Goal: Task Accomplishment & Management: Complete application form

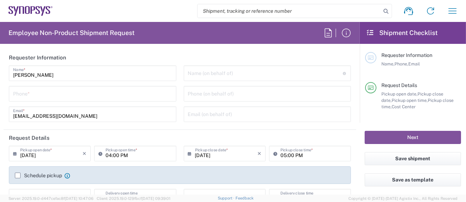
type input "Department"
type input "Delivered at Place"
type input "[GEOGRAPHIC_DATA]"
type input "US01, SG, MSIP2, R&D 510464"
type input "[US_STATE]"
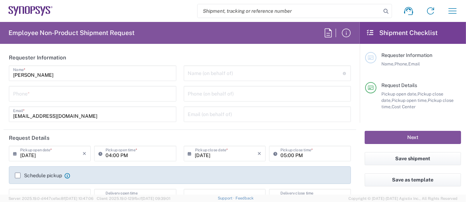
type input "[GEOGRAPHIC_DATA]"
type input "Hillsboro US03"
click at [45, 95] on input "tel" at bounding box center [92, 93] width 159 height 12
type input "5039399670"
type input "[PERSON_NAME][EMAIL_ADDRESS][DOMAIN_NAME]"
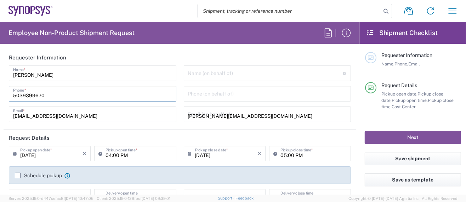
type input "5039399670"
type input "Synopsys Inc."
type input "[STREET_ADDRESS][PERSON_NAME]"
type input "HILLSBORO"
type input "[US_STATE]"
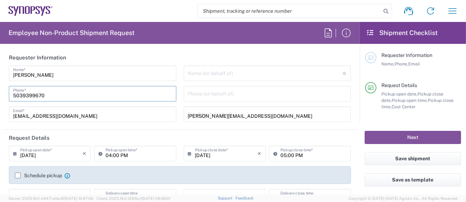
type input "97124"
type input "5039399670"
type input "[PERSON_NAME][EMAIL_ADDRESS][DOMAIN_NAME]"
type input "[PERSON_NAME]"
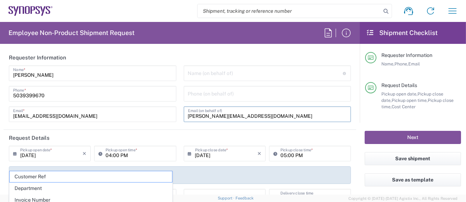
drag, startPoint x: 255, startPoint y: 116, endPoint x: 131, endPoint y: 109, distance: 124.5
click at [131, 109] on div "[PERSON_NAME] Name * [PHONE_NUMBER] Phone * [EMAIL_ADDRESS][DOMAIN_NAME] Email …" at bounding box center [180, 97] width 350 height 62
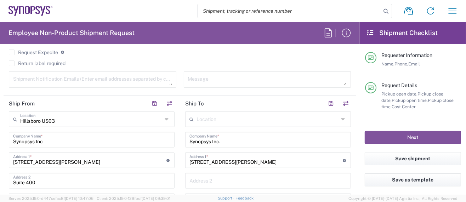
scroll to position [283, 0]
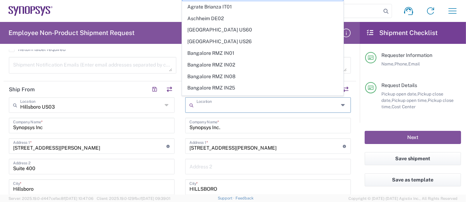
click at [234, 105] on input "text" at bounding box center [268, 104] width 142 height 12
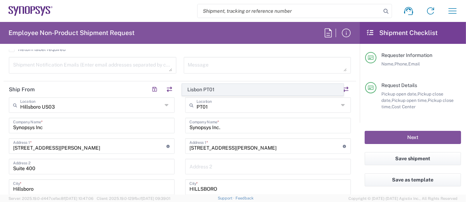
click at [215, 89] on span "Lisbon PT01" at bounding box center [262, 89] width 161 height 11
type input "Lisbon PT01"
type input "SNPS, [GEOGRAPHIC_DATA] Unipessoal, Lda."
type input "[GEOGRAPHIC_DATA]"
type input "Piso 2"
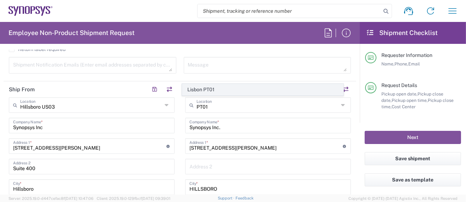
type input "Porto Salvo"
type input "[GEOGRAPHIC_DATA]"
type input "2740-267"
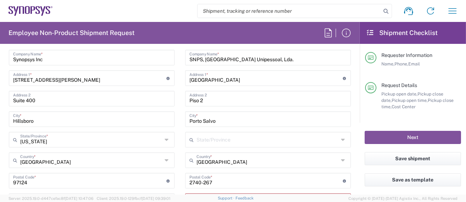
scroll to position [377, 0]
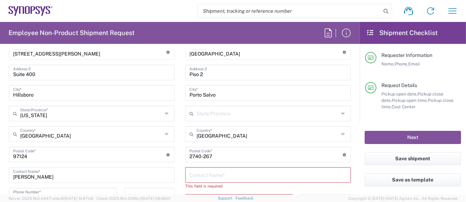
click at [196, 172] on input "text" at bounding box center [267, 175] width 157 height 12
paste input "[PERSON_NAME]"
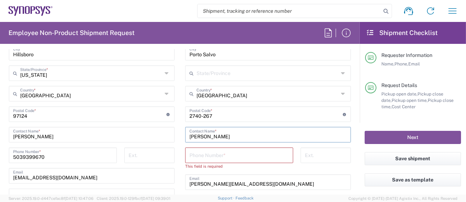
scroll to position [425, 0]
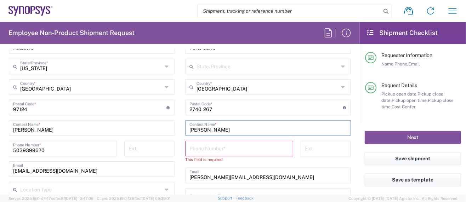
type input "[PERSON_NAME]"
drag, startPoint x: 257, startPoint y: 174, endPoint x: 118, endPoint y: 161, distance: 139.1
click at [118, 161] on div "Ship From [GEOGRAPHIC_DATA] [GEOGRAPHIC_DATA] Location [GEOGRAPHIC_DATA] [GEOGR…" at bounding box center [180, 101] width 353 height 323
paste input "mestre"
type input "[EMAIL_ADDRESS][DOMAIN_NAME]"
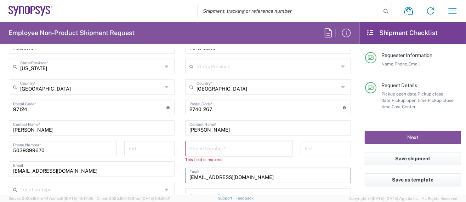
type input "[EMAIL_ADDRESS][DOMAIN_NAME]"
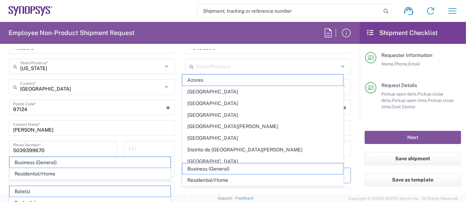
type input "[EMAIL_ADDRESS][DOMAIN_NAME]"
click at [144, 120] on div "[PERSON_NAME] Contact Name *" at bounding box center [92, 128] width 166 height 16
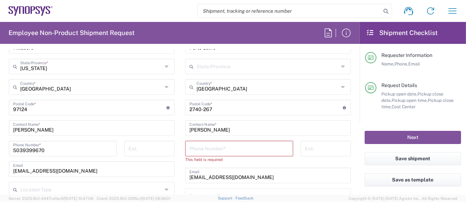
click at [204, 149] on input "tel" at bounding box center [239, 148] width 100 height 12
paste input "[PHONE_NUMBER]"
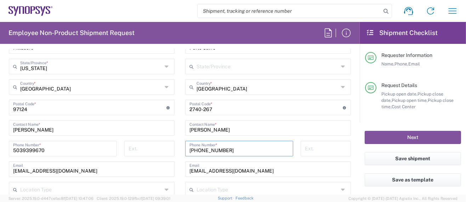
type input "[PHONE_NUMBER]"
click at [22, 150] on input "5039399670" at bounding box center [63, 148] width 100 height 12
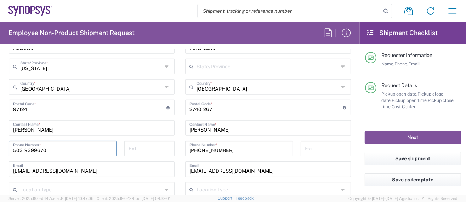
click at [33, 149] on input "503-9399670" at bounding box center [63, 148] width 100 height 12
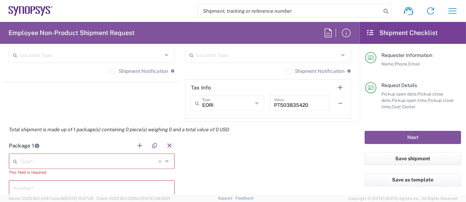
scroll to position [567, 0]
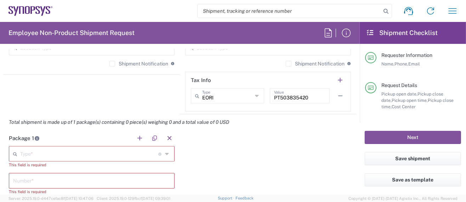
type input "[PHONE_NUMBER]"
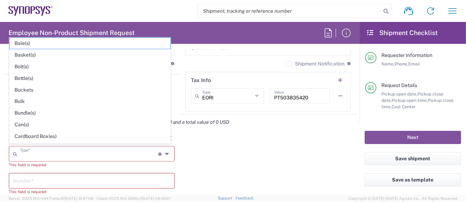
click at [75, 153] on input "text" at bounding box center [89, 153] width 138 height 12
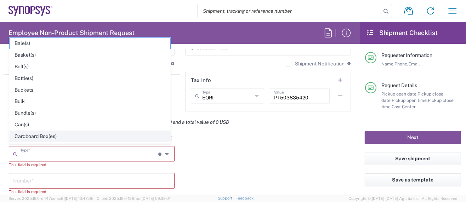
click at [31, 135] on span "Cardboard Box(es)" at bounding box center [90, 136] width 161 height 11
type input "Cardboard Box(es)"
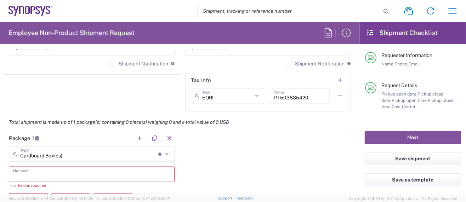
click at [37, 175] on input "text" at bounding box center [91, 174] width 157 height 12
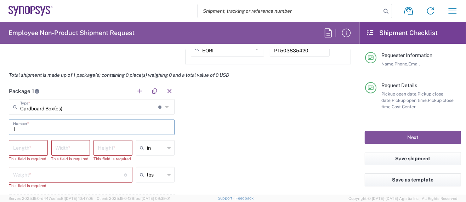
type input "1"
click at [32, 148] on input "number" at bounding box center [28, 147] width 30 height 12
type input "11.5"
type input "10.5"
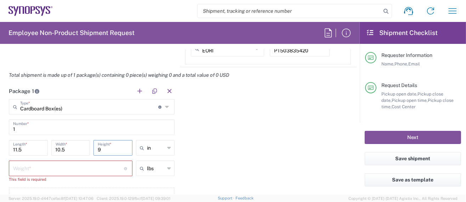
type input "9"
click at [39, 167] on input "number" at bounding box center [68, 168] width 111 height 12
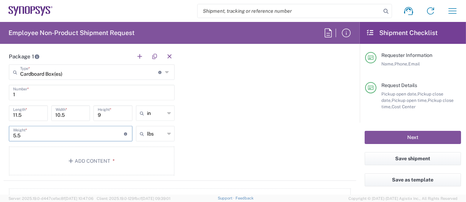
scroll to position [661, 0]
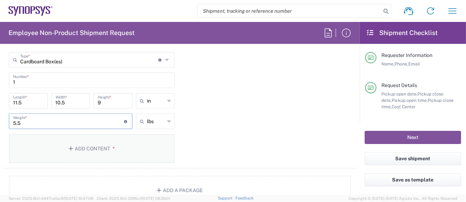
type input "5.5"
click at [85, 145] on button "Add Content *" at bounding box center [92, 148] width 166 height 29
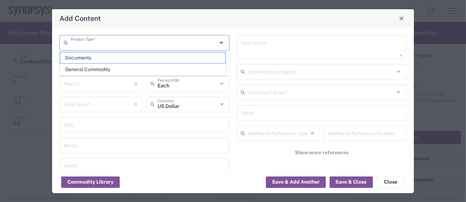
click at [93, 41] on input "text" at bounding box center [144, 42] width 146 height 12
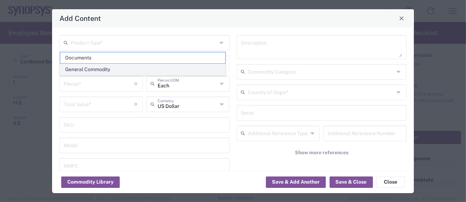
click at [93, 64] on span "General Commodity" at bounding box center [142, 69] width 165 height 11
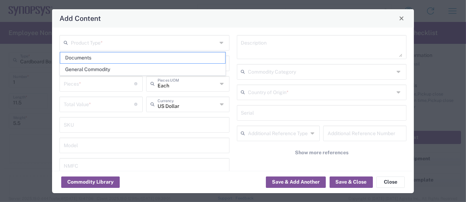
type input "General Commodity"
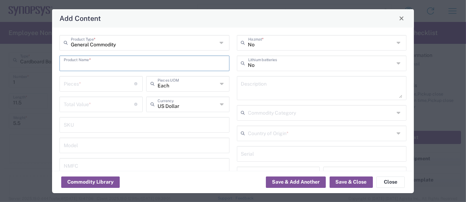
click at [84, 61] on input "text" at bounding box center [144, 63] width 161 height 12
paste input "PCIe6 X8 X573 System EP RevB 08252025_02"
click at [83, 65] on input "PCIe6 X8 X573 System EP RevB 08252025_02" at bounding box center [144, 63] width 161 height 12
drag, startPoint x: 136, startPoint y: 66, endPoint x: 144, endPoint y: 66, distance: 8.1
click at [137, 66] on input "PCIe6 x8 x573 System EP RevxB Board" at bounding box center [144, 63] width 161 height 12
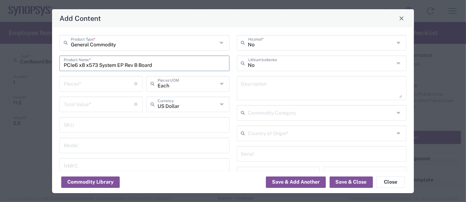
drag, startPoint x: 163, startPoint y: 66, endPoint x: -71, endPoint y: 42, distance: 235.2
click at [0, 42] on html "Shipment request Shipment tracking Employee non-product shipment request My shi…" at bounding box center [233, 101] width 466 height 202
type input "PCIe6 x8 x573 System EP Rev B Board"
click at [258, 83] on textarea at bounding box center [321, 88] width 161 height 20
paste textarea "PCIe6 x8 x573 System EP Rev B Board"
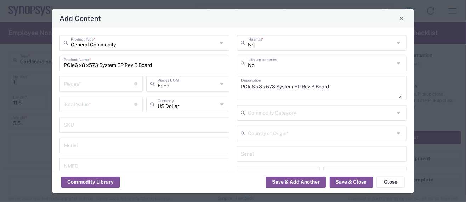
click at [353, 89] on textarea "PCIe6 x8 x573 System EP Rev B Board -" at bounding box center [321, 88] width 161 height 20
paste textarea "Provides power and input/output paths for microelectronic parts/Circuit board t…"
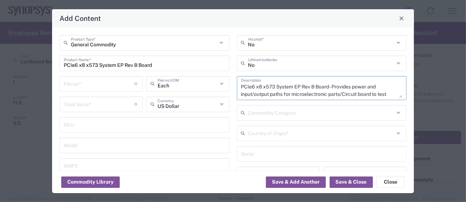
scroll to position [7, 0]
type textarea "PCIe6 x8 x573 System EP Rev B Board - Provides power and input/output paths for…"
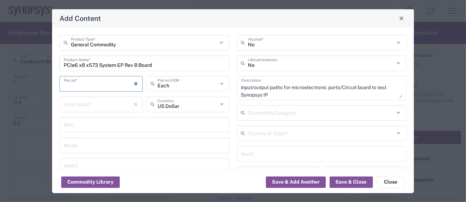
click at [75, 81] on input "number" at bounding box center [99, 83] width 71 height 12
type input "1"
drag, startPoint x: 84, startPoint y: 64, endPoint x: 59, endPoint y: 64, distance: 24.8
click at [59, 64] on div "General Commodity Product Type * PCIe6 x8 x573 System EP Rev B Board Product Na…" at bounding box center [144, 127] width 177 height 184
click at [92, 105] on input "number" at bounding box center [99, 104] width 71 height 12
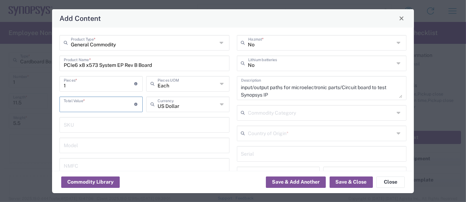
paste input "4720"
type input "4720"
click at [69, 83] on input "1" at bounding box center [99, 83] width 71 height 12
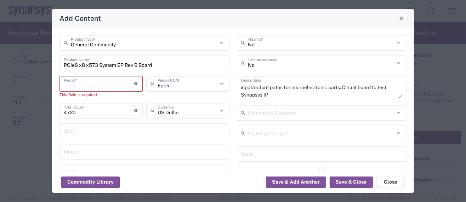
type input "3"
type input "14160"
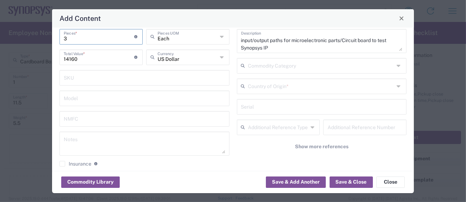
scroll to position [94, 0]
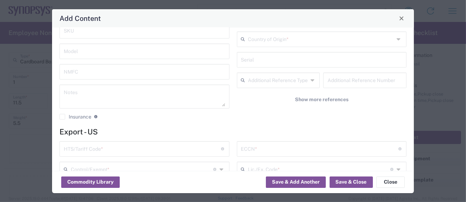
type input "3"
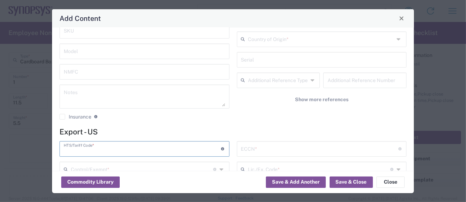
click at [81, 148] on input "text" at bounding box center [142, 148] width 157 height 12
paste input "8534.00.0020"
type input "8534.00.0020"
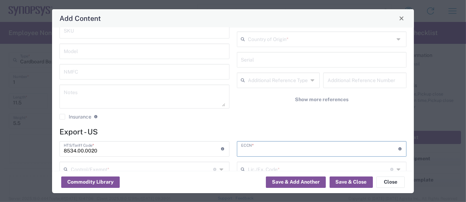
click at [257, 148] on input "text" at bounding box center [319, 148] width 157 height 12
paste input "3A991/NLR"
type input "3A991/NLR"
click at [309, 181] on button "Save & Add Another" at bounding box center [296, 182] width 60 height 11
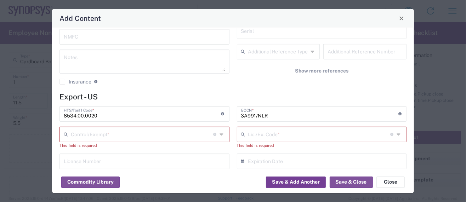
scroll to position [141, 0]
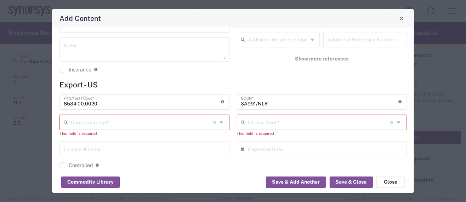
click at [100, 119] on input "text" at bounding box center [142, 122] width 142 height 12
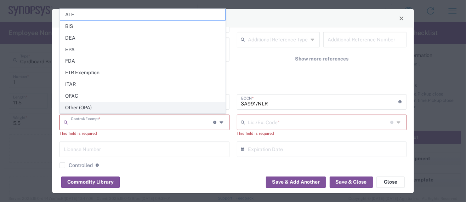
click at [75, 103] on span "Other (OPA)" at bounding box center [142, 107] width 165 height 11
type input "Other (OPA)"
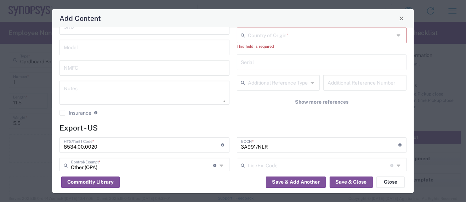
scroll to position [47, 0]
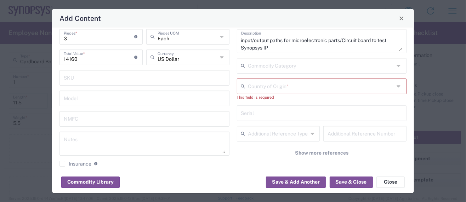
click at [249, 86] on input "text" at bounding box center [321, 86] width 146 height 12
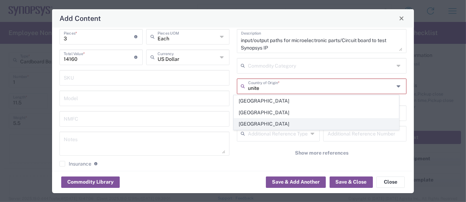
click at [257, 125] on span "[GEOGRAPHIC_DATA]" at bounding box center [316, 124] width 165 height 11
type input "[GEOGRAPHIC_DATA]"
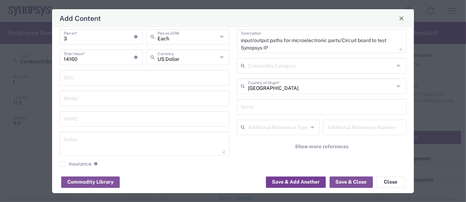
click at [297, 182] on button "Save & Add Another" at bounding box center [296, 182] width 60 height 11
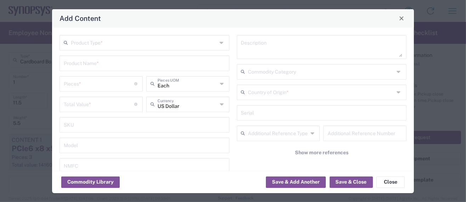
click at [111, 48] on div "Product Type *" at bounding box center [144, 43] width 170 height 16
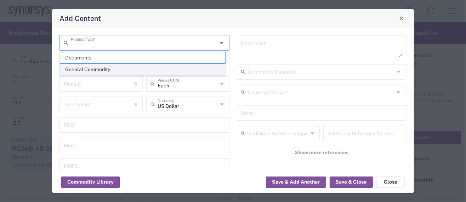
click at [96, 66] on span "General Commodity" at bounding box center [142, 69] width 165 height 11
type input "General Commodity"
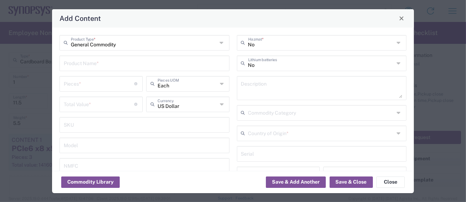
click at [92, 61] on input "text" at bounding box center [144, 63] width 161 height 12
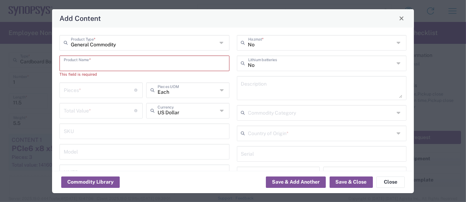
click at [88, 65] on input "text" at bounding box center [144, 63] width 161 height 12
paste input "PCIe6 X8 X573 System RC RevB 08272025_01"
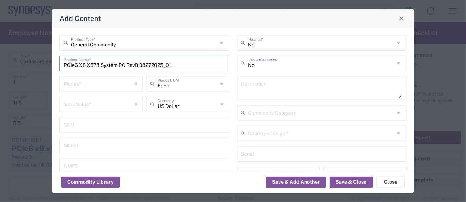
click at [81, 64] on input "PCIe6 X8 X573 System RC RevB 08272025_01" at bounding box center [144, 63] width 161 height 12
drag, startPoint x: 140, startPoint y: 64, endPoint x: 197, endPoint y: 64, distance: 57.4
click at [197, 64] on input "PCIe6 x8 x573 System RC Rev B 08272025_01" at bounding box center [144, 63] width 161 height 12
drag, startPoint x: 165, startPoint y: 66, endPoint x: -38, endPoint y: 50, distance: 203.9
click at [0, 50] on html "Shipment request Shipment tracking Employee non-product shipment request My shi…" at bounding box center [233, 101] width 466 height 202
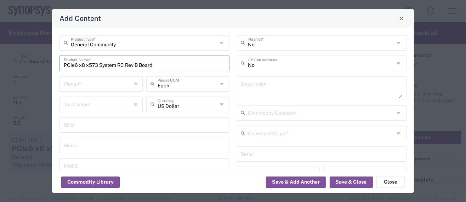
type input "PCIe6 x8 x573 System RC Rev B Board"
click at [270, 90] on textarea at bounding box center [321, 88] width 161 height 20
paste textarea "PCIe6 x8 x573 System RC Rev B Board"
type textarea "PCIe6 x8 x573 System RC Rev B Board -"
click at [76, 83] on input "number" at bounding box center [99, 83] width 71 height 12
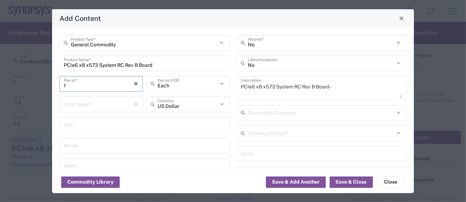
type input "1"
click at [337, 87] on textarea "PCIe6 x8 x573 System RC Rev B Board -" at bounding box center [321, 88] width 161 height 20
paste textarea "Provides power and input/output paths for microelectronic parts/Circuit board t…"
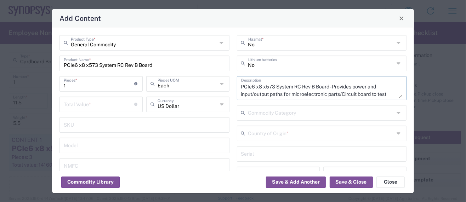
scroll to position [7, 0]
type textarea "PCIe6 x8 x573 System RC Rev B Board - Provides power and input/output paths for…"
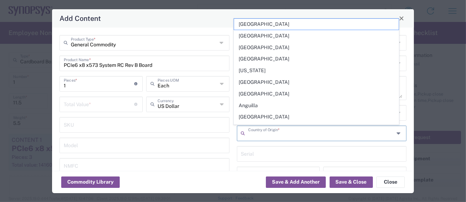
click at [262, 132] on input "text" at bounding box center [321, 133] width 146 height 12
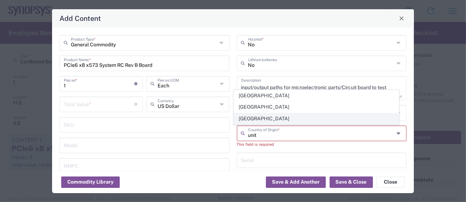
click at [265, 118] on span "[GEOGRAPHIC_DATA]" at bounding box center [316, 118] width 165 height 11
type input "[GEOGRAPHIC_DATA]"
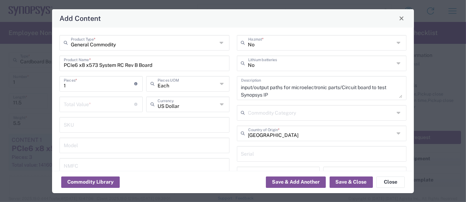
click at [81, 105] on input "number" at bounding box center [99, 104] width 71 height 12
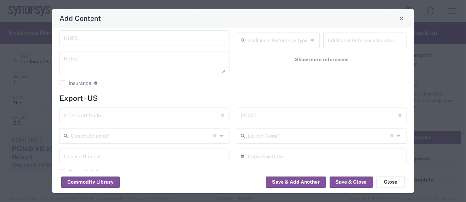
scroll to position [141, 0]
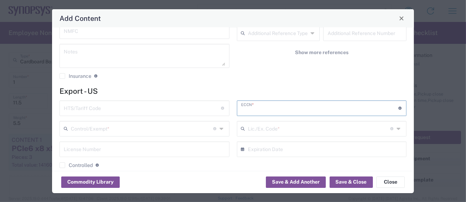
click at [256, 109] on input "text" at bounding box center [319, 108] width 157 height 12
paste input "3A991/NLR"
type input "3A991/NLR"
click at [113, 106] on input "text" at bounding box center [142, 108] width 157 height 12
paste input "8534.00.0020"
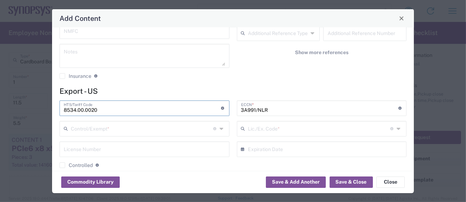
type input "8534.00.0020"
click at [97, 129] on input "text" at bounding box center [142, 128] width 142 height 12
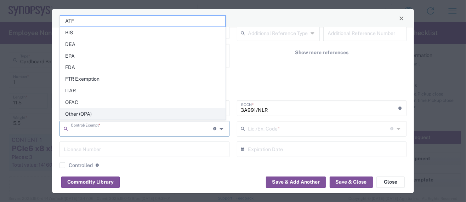
click at [92, 114] on span "Other (OPA)" at bounding box center [142, 114] width 165 height 11
type input "Other (OPA)"
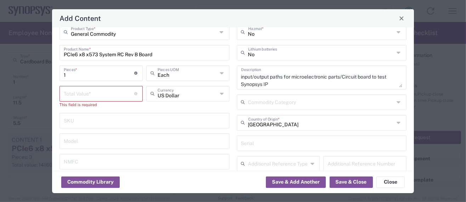
scroll to position [0, 0]
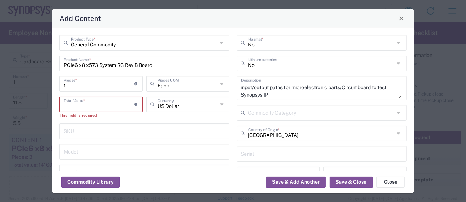
click at [66, 104] on input "number" at bounding box center [99, 104] width 71 height 12
paste input "4756"
type input "4756"
drag, startPoint x: 70, startPoint y: 87, endPoint x: 36, endPoint y: 88, distance: 34.4
click at [36, 88] on div "Add Content General Commodity Product Type * PCIe6 x8 x573 System RC Rev B Boar…" at bounding box center [233, 101] width 466 height 202
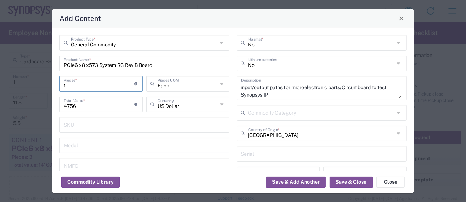
type input "3"
type input "14268"
type input "3"
click at [345, 182] on button "Save & Close" at bounding box center [351, 182] width 43 height 11
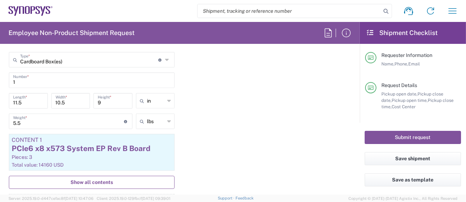
click at [88, 180] on span "Show all contents" at bounding box center [91, 182] width 42 height 7
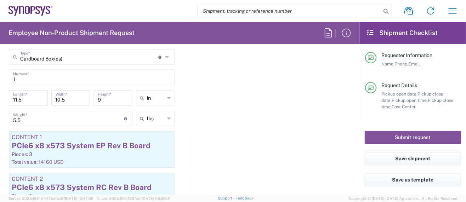
scroll to position [661, 0]
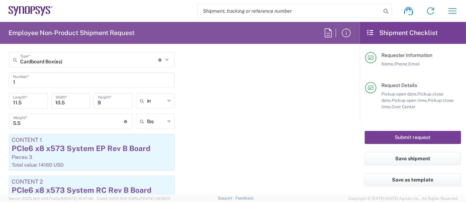
click at [401, 137] on button "Submit request" at bounding box center [413, 137] width 96 height 13
